Goal: Task Accomplishment & Management: Use online tool/utility

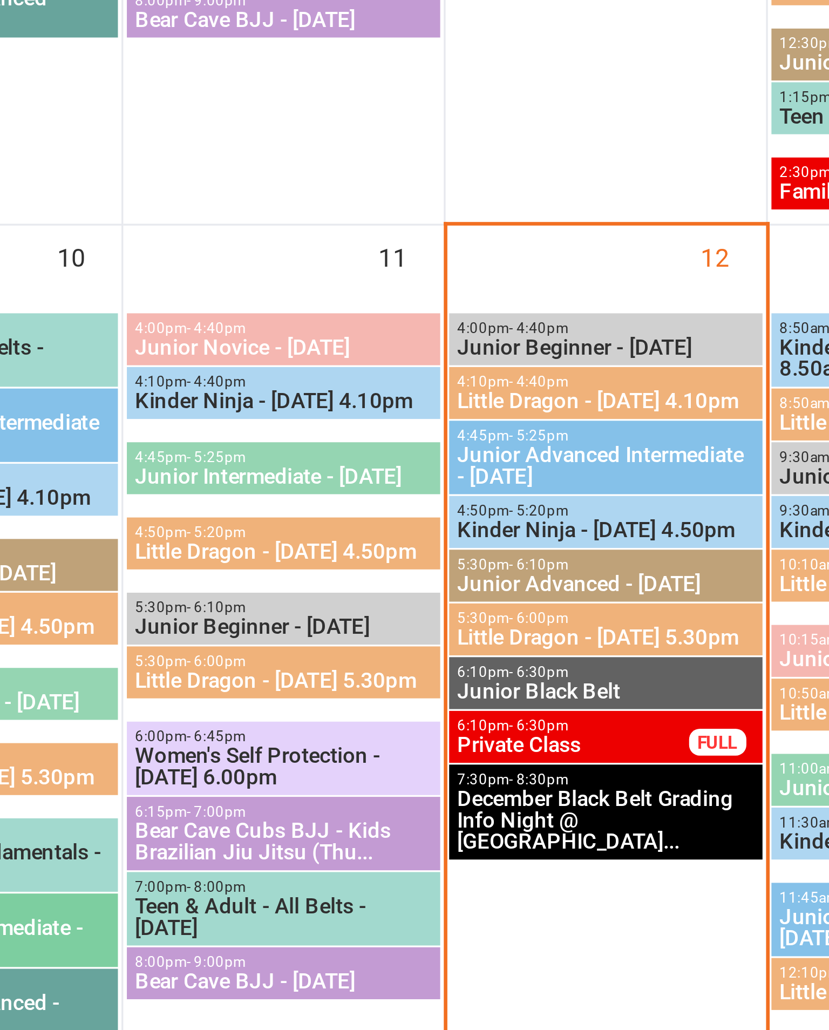
click at [620, 612] on span "4:50pm - 5:20pm" at bounding box center [665, 614] width 90 height 5
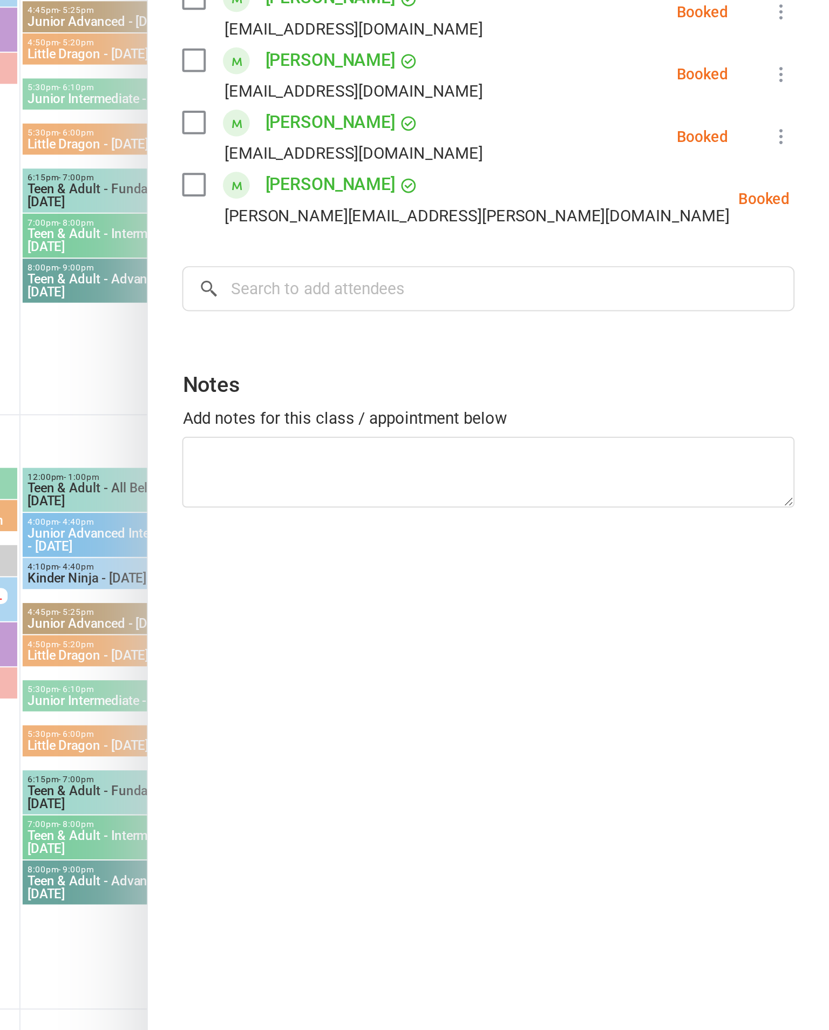
click at [486, 261] on div "Class kiosk mode Roll call 4:50 PM - 5:20 PM, [DATE] with [PERSON_NAME] / [PERS…" at bounding box center [657, 520] width 343 height 948
click at [486, 292] on div "Class kiosk mode Roll call 4:50 PM - 5:20 PM, [DATE] with [PERSON_NAME] / [PERS…" at bounding box center [657, 520] width 343 height 948
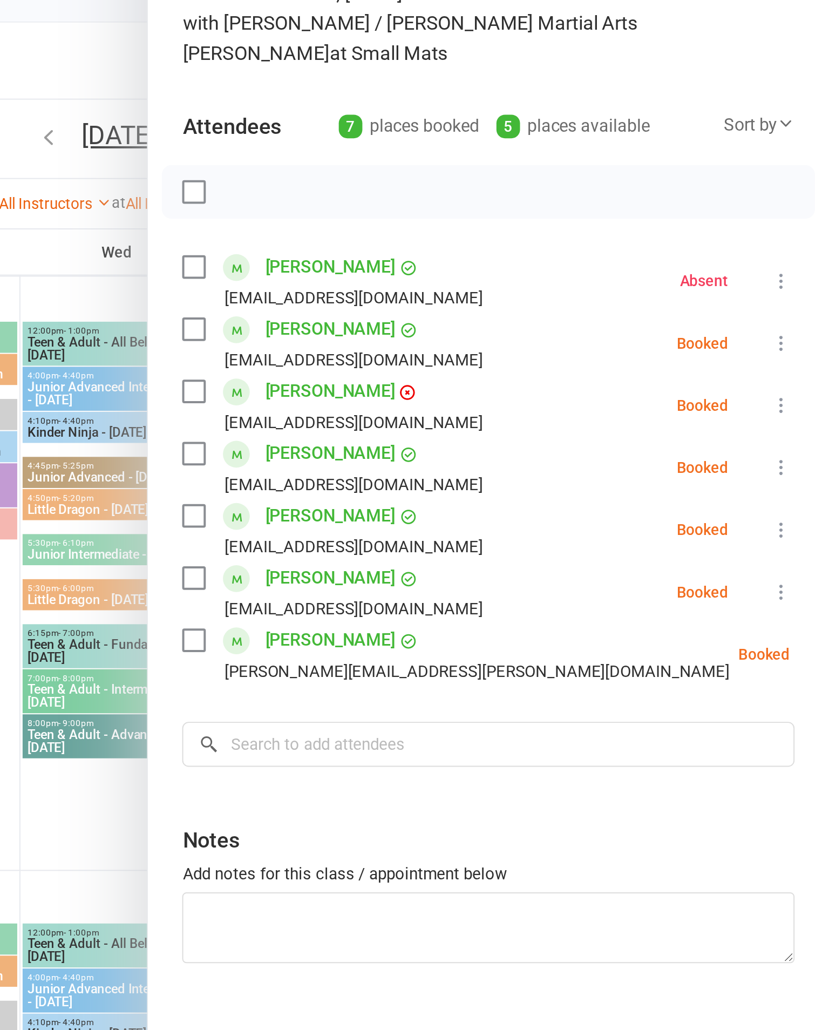
click at [504, 250] on label at bounding box center [509, 255] width 11 height 11
click at [504, 407] on label at bounding box center [509, 412] width 11 height 11
click at [504, 372] on div "[PERSON_NAME] [EMAIL_ADDRESS][DOMAIN_NAME]" at bounding box center [581, 387] width 155 height 31
click at [504, 376] on label at bounding box center [509, 381] width 11 height 11
click at [504, 344] on label at bounding box center [509, 349] width 11 height 11
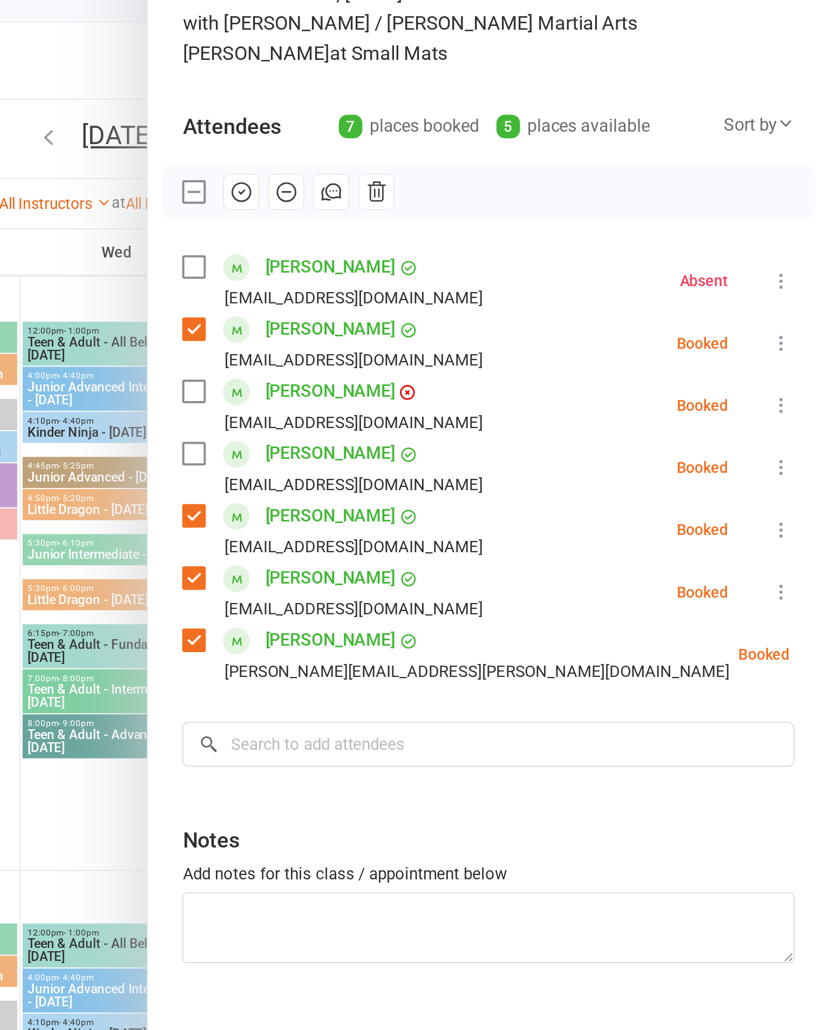
click at [504, 313] on label at bounding box center [509, 318] width 11 height 11
click at [524, 178] on button "button" at bounding box center [533, 187] width 18 height 18
click at [800, 289] on icon at bounding box center [805, 294] width 11 height 11
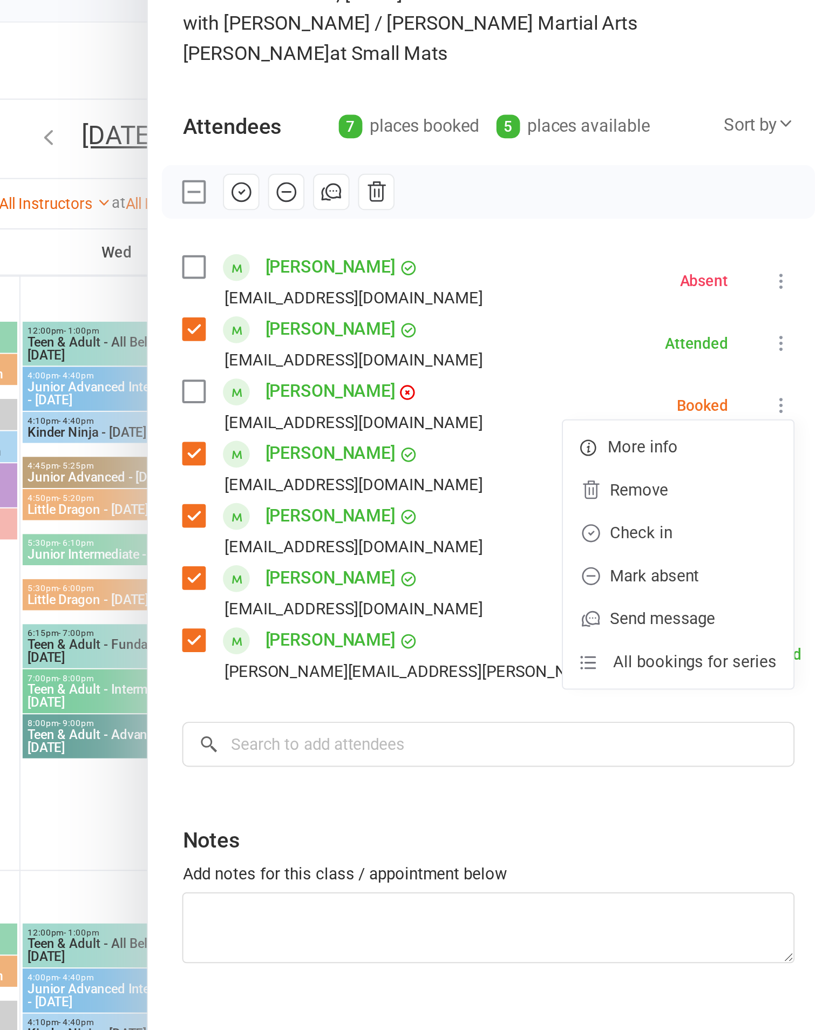
click at [695, 369] on link "Mark absent" at bounding box center [753, 380] width 116 height 22
